Goal: Task Accomplishment & Management: Manage account settings

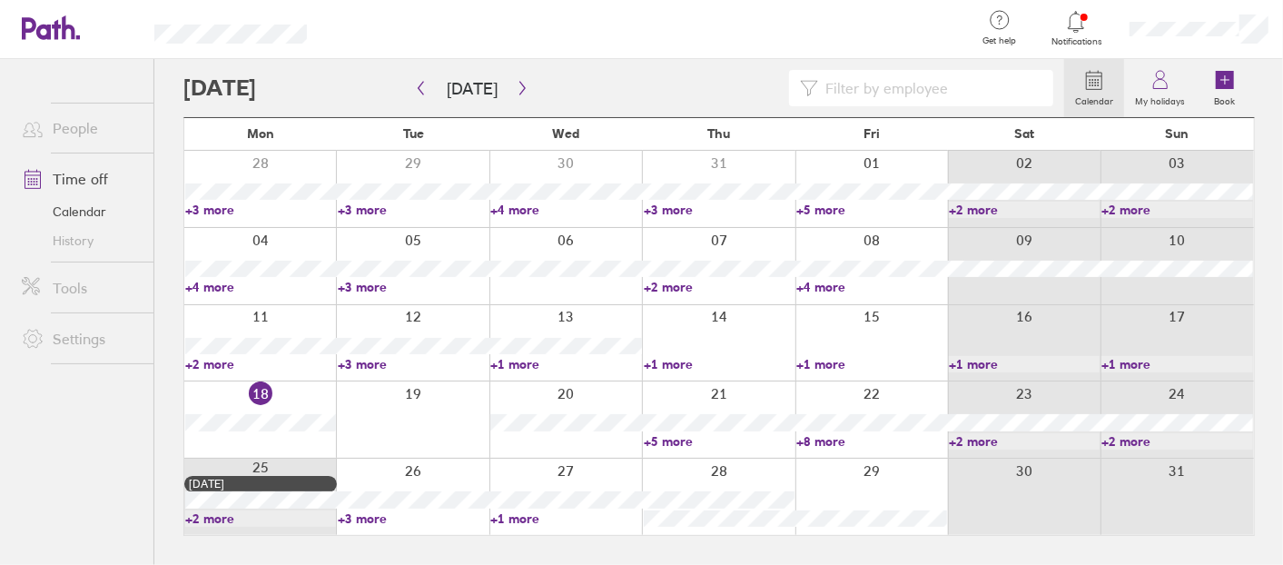
click at [373, 513] on link "+3 more" at bounding box center [413, 518] width 151 height 16
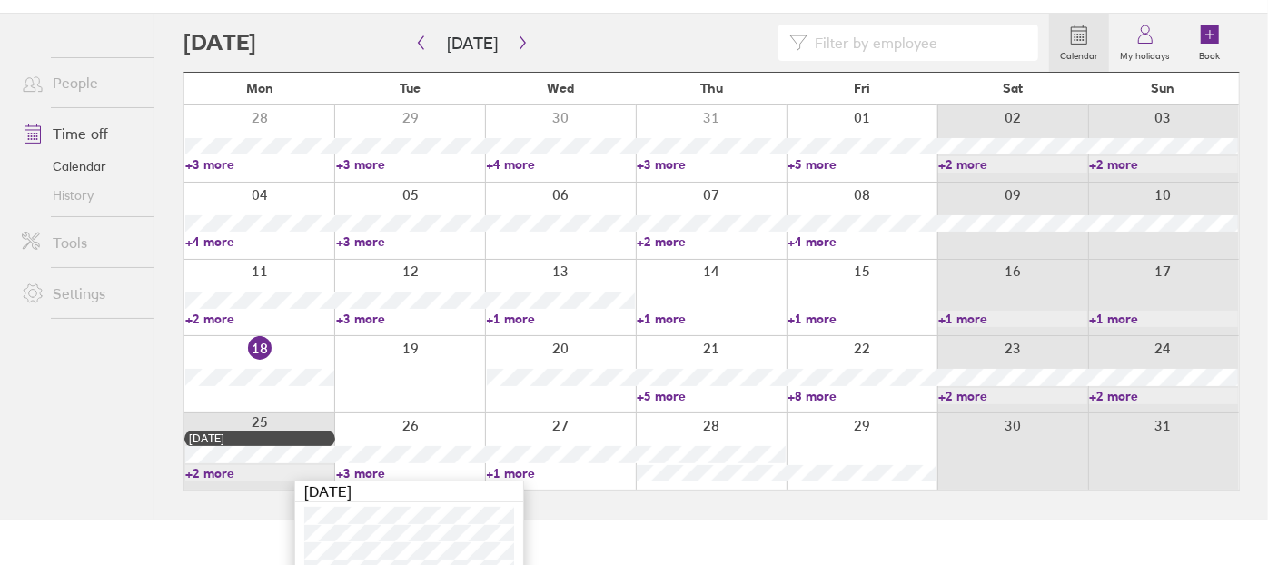
scroll to position [65, 0]
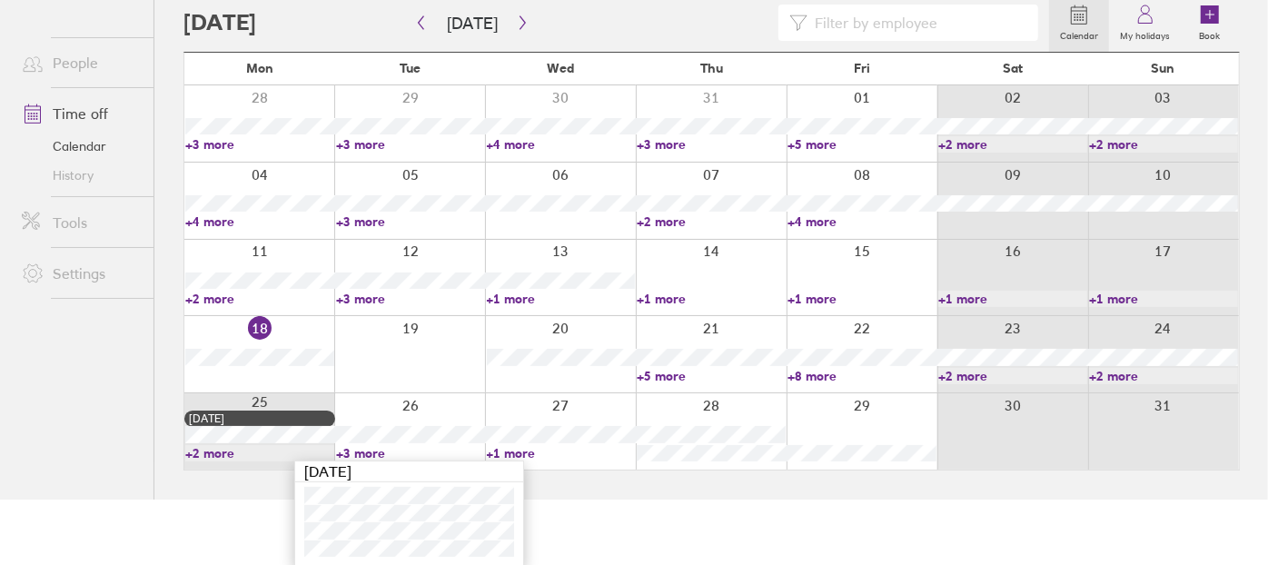
click at [513, 446] on link "+1 more" at bounding box center [561, 453] width 149 height 16
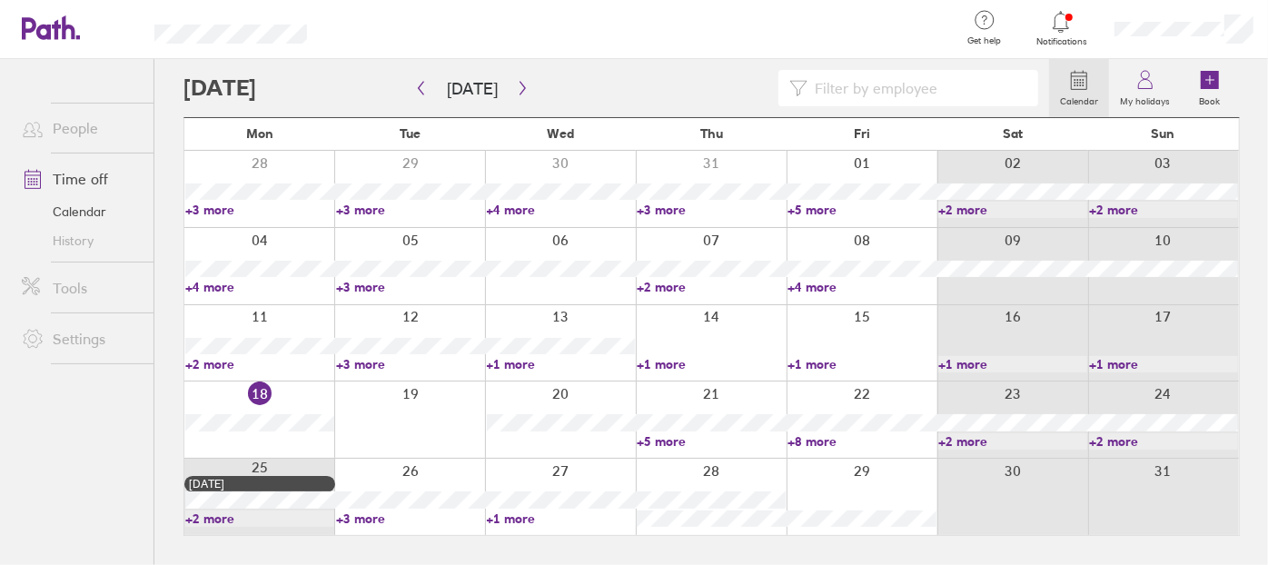
scroll to position [0, 0]
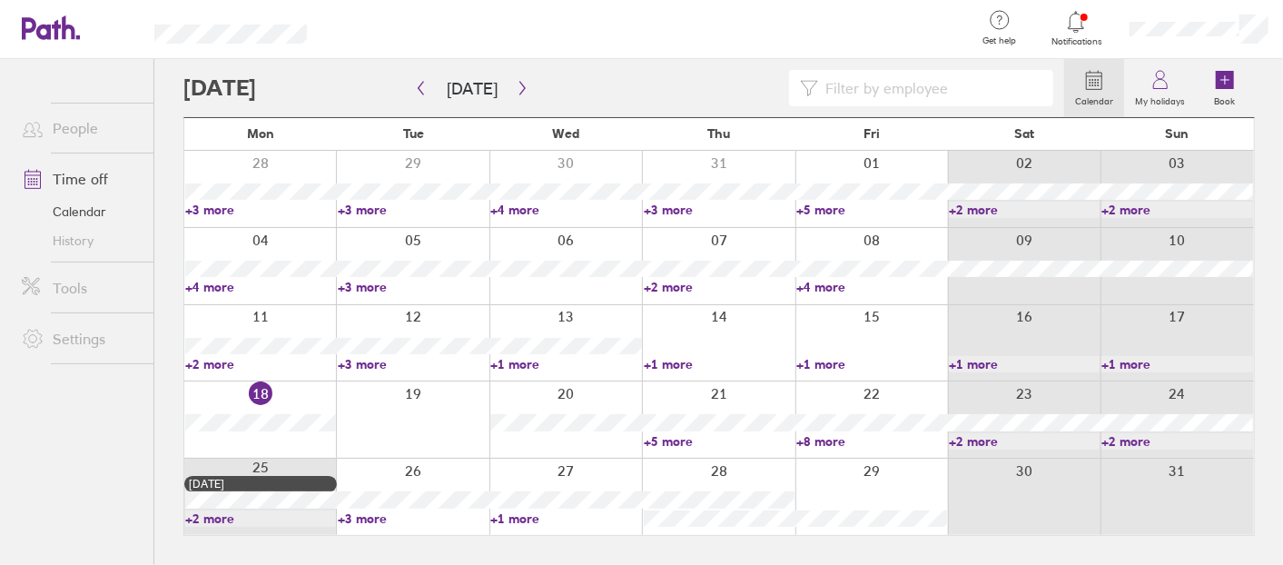
click at [521, 516] on link "+1 more" at bounding box center [565, 518] width 151 height 16
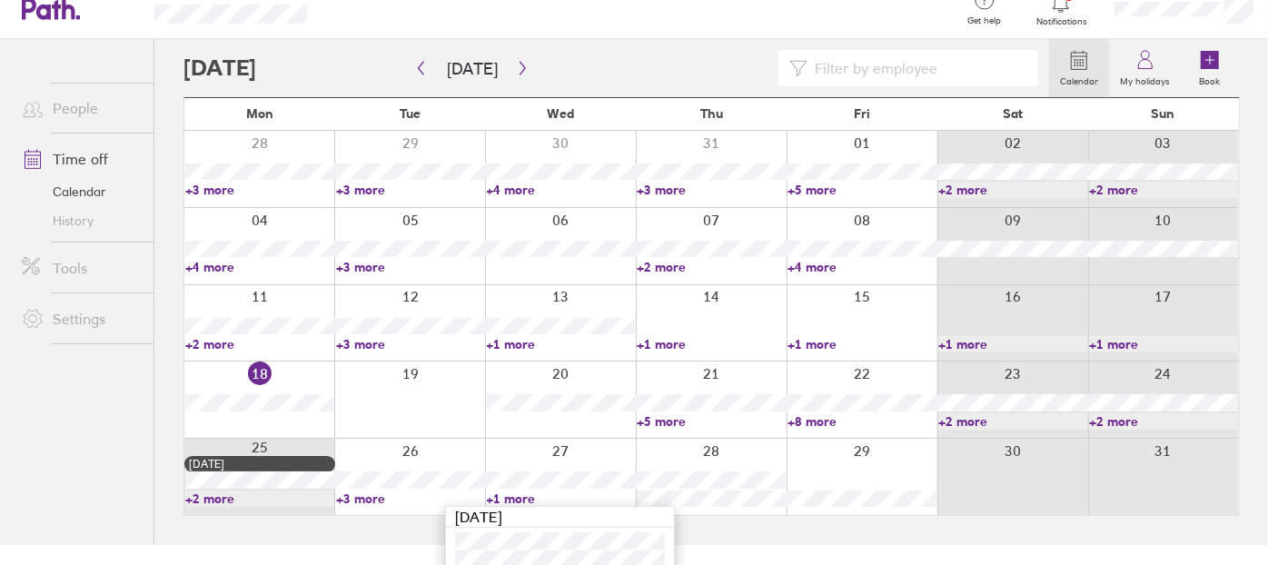
scroll to position [31, 0]
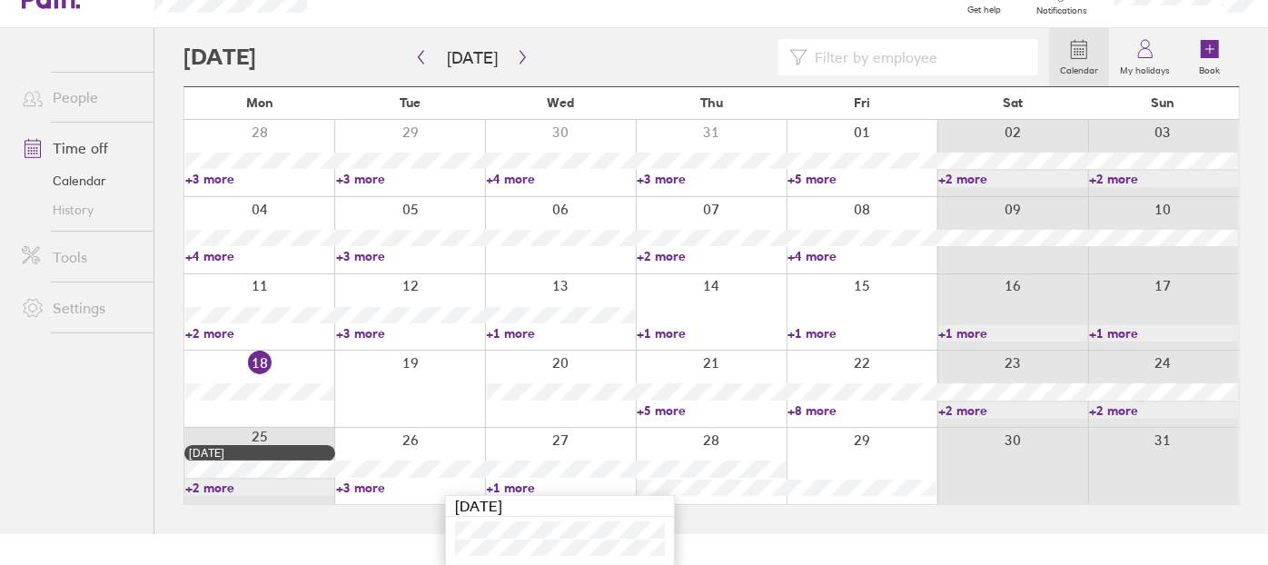
click at [531, 482] on link "+1 more" at bounding box center [561, 487] width 149 height 16
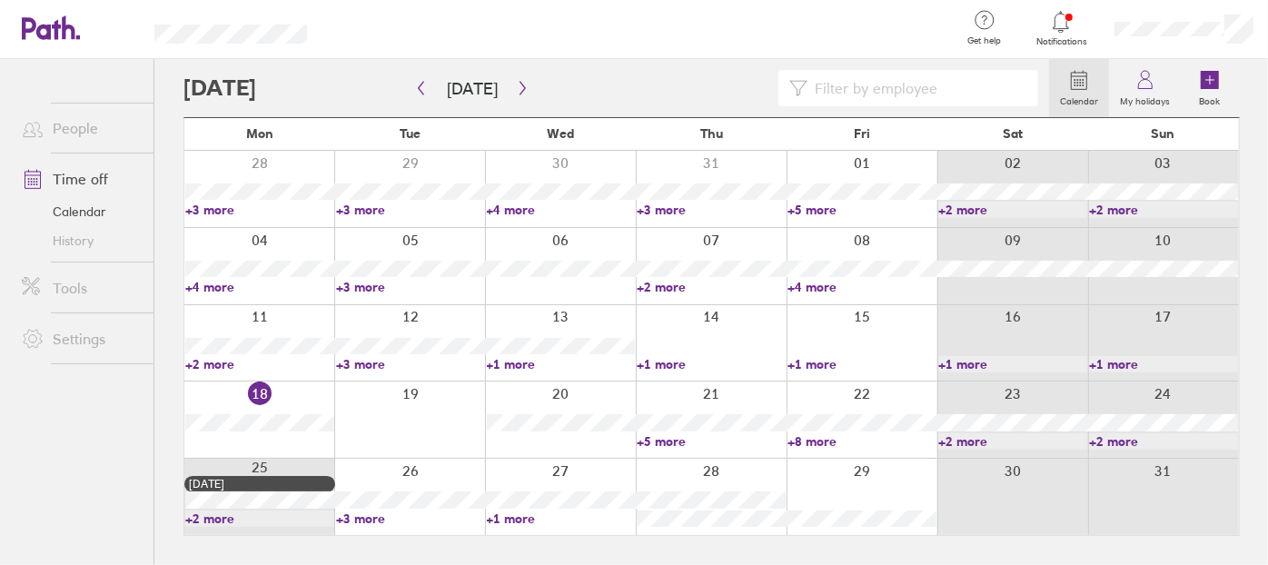
scroll to position [0, 0]
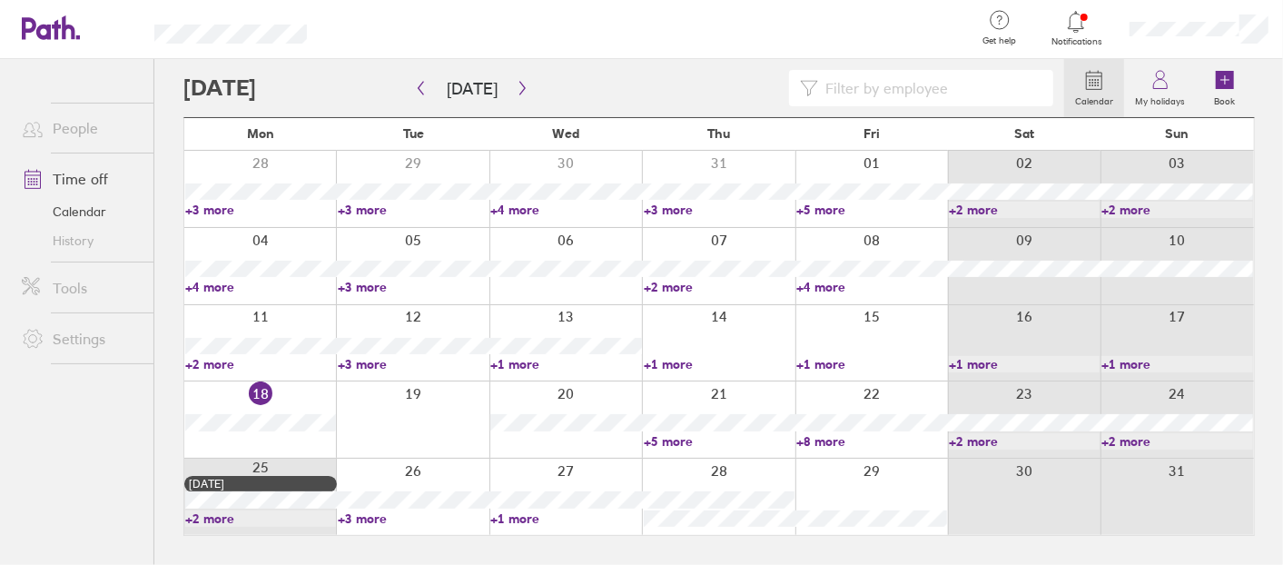
click at [823, 441] on link "+8 more" at bounding box center [871, 441] width 151 height 16
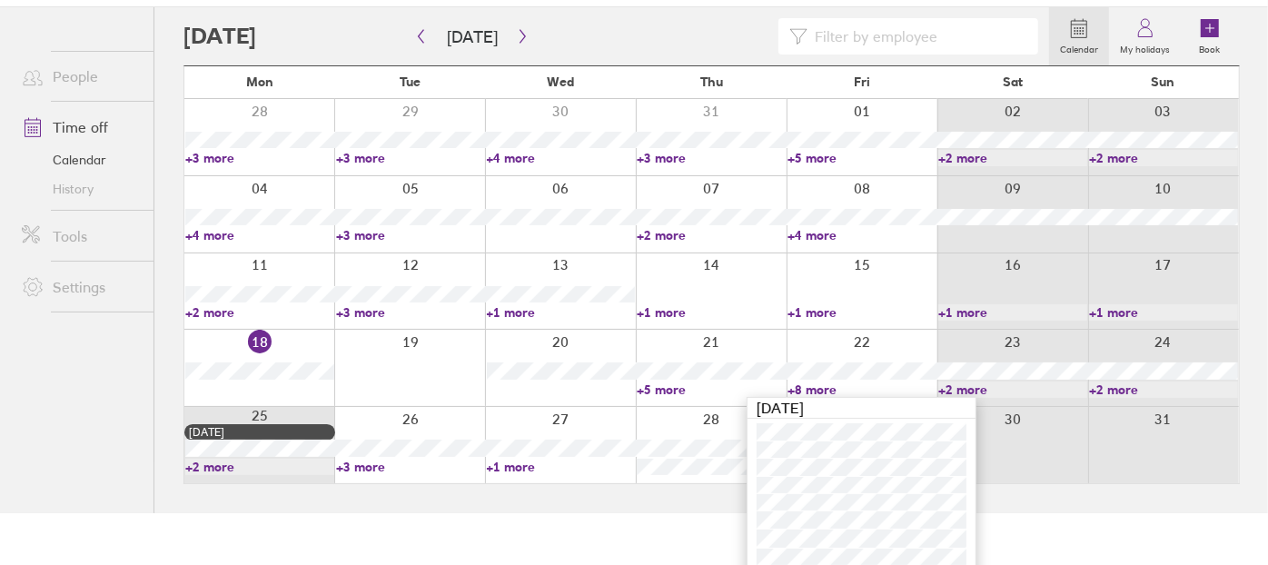
scroll to position [79, 0]
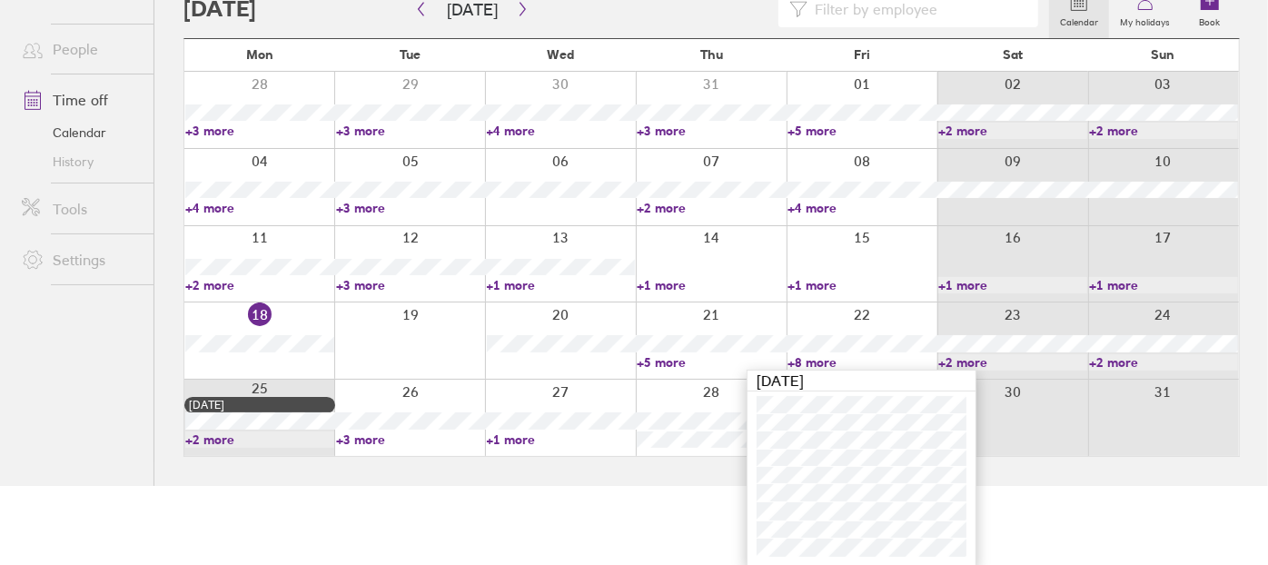
click at [1075, 486] on html "Get help FAQs Contact us Notifications My profile Sign out People Time off Cale…" at bounding box center [634, 203] width 1268 height 565
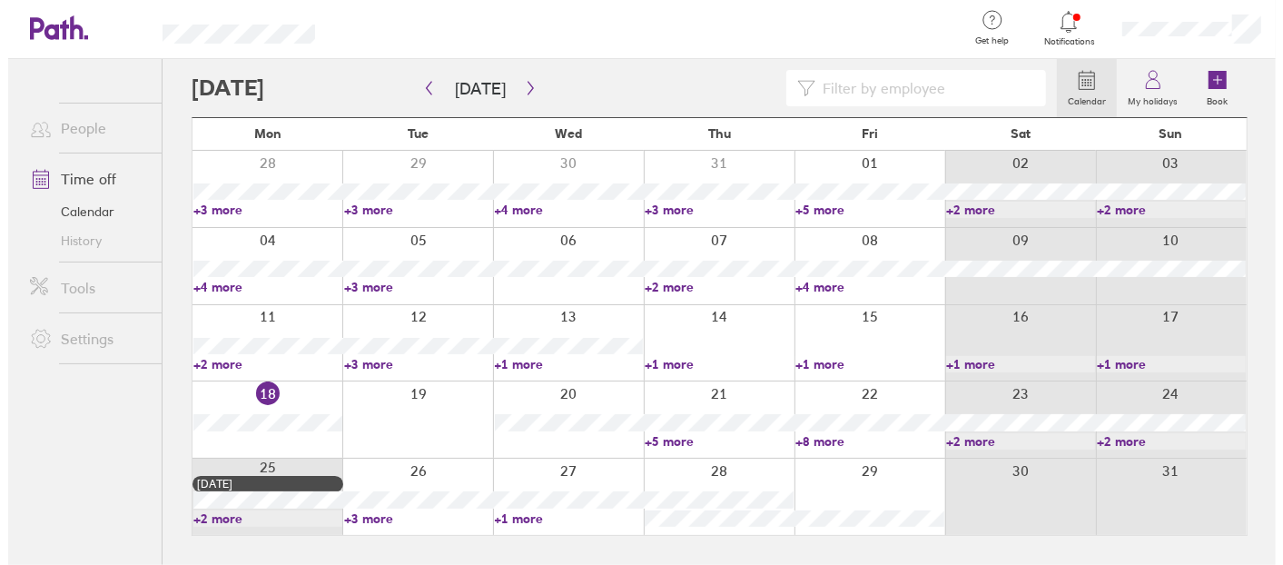
scroll to position [0, 0]
